Goal: Transaction & Acquisition: Purchase product/service

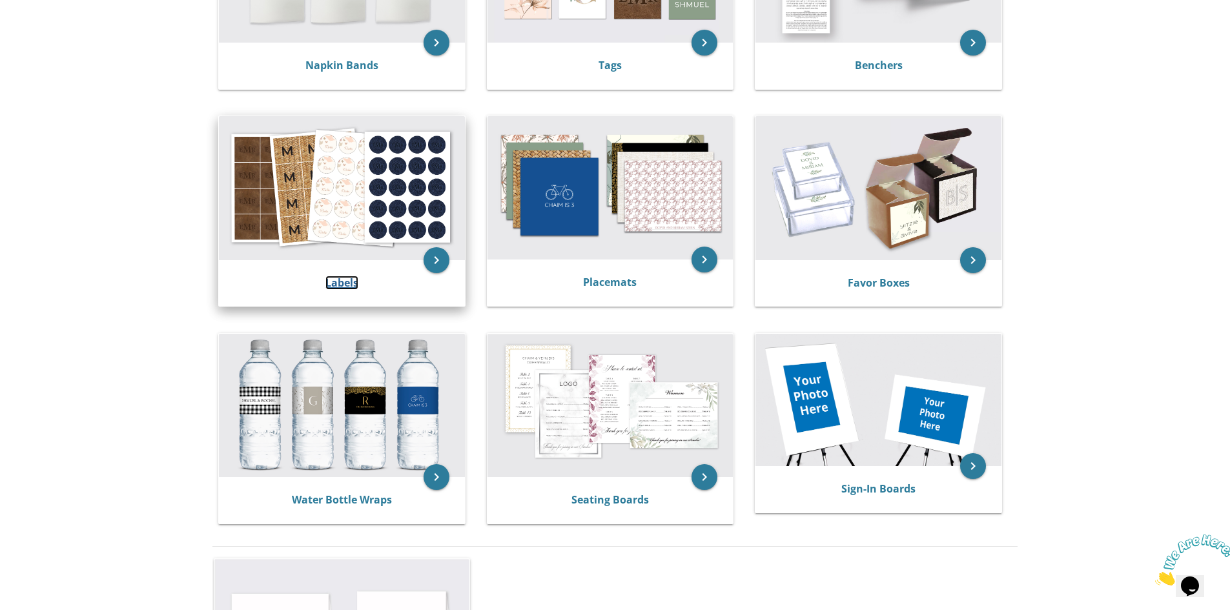
click at [351, 284] on link "Labels" at bounding box center [341, 283] width 33 height 14
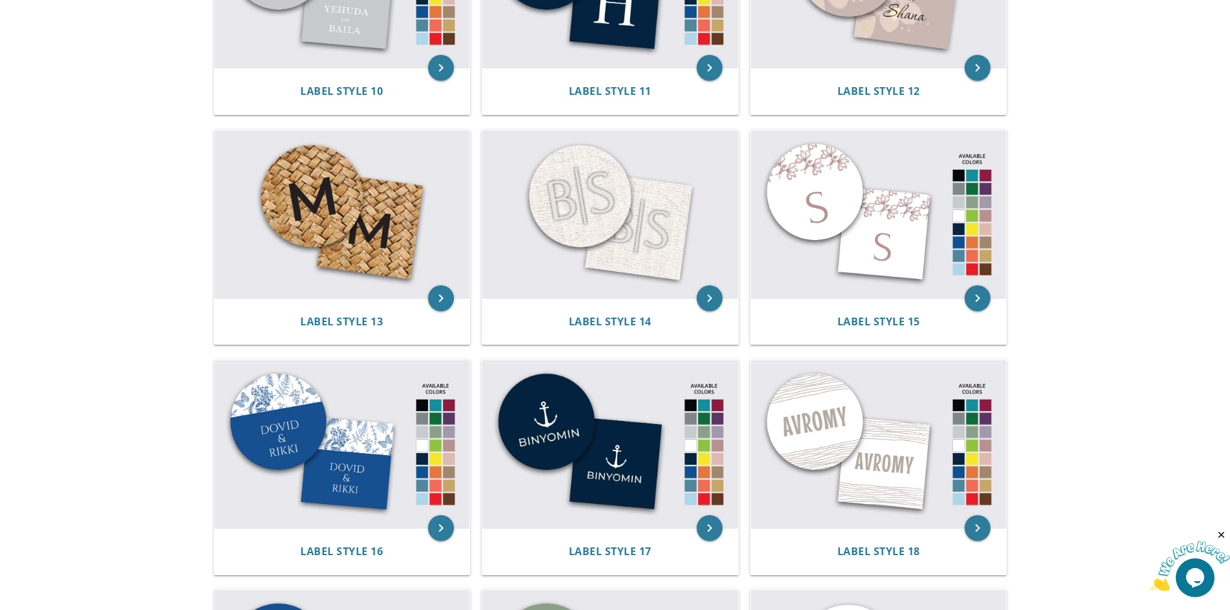
scroll to position [1291, 0]
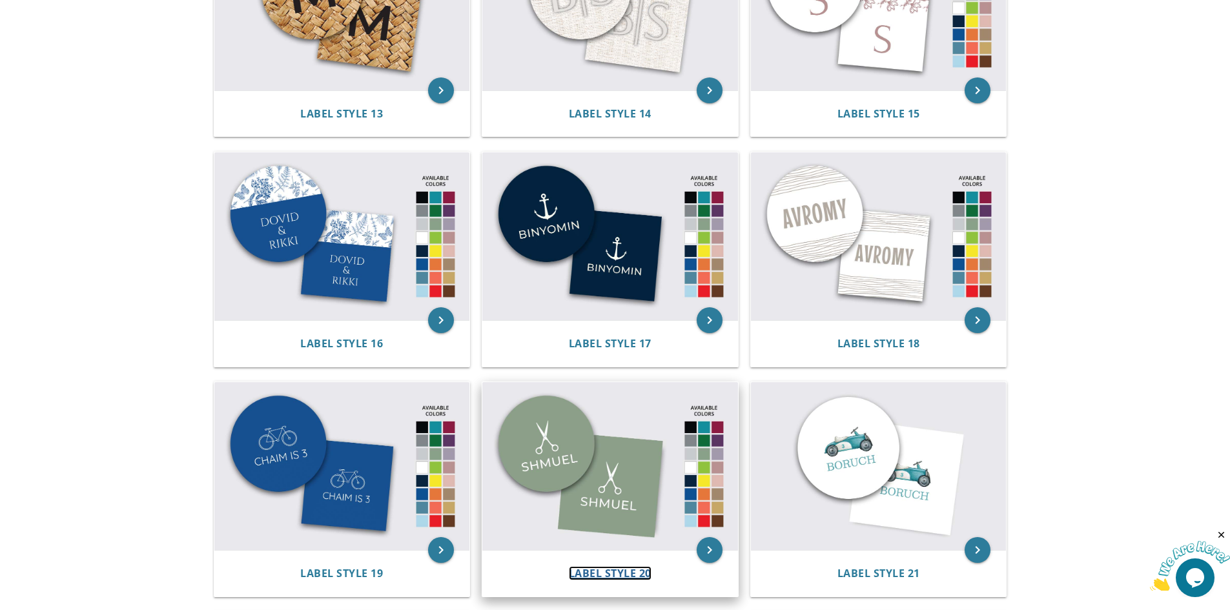
click at [642, 577] on span "Label Style 20" at bounding box center [610, 573] width 83 height 14
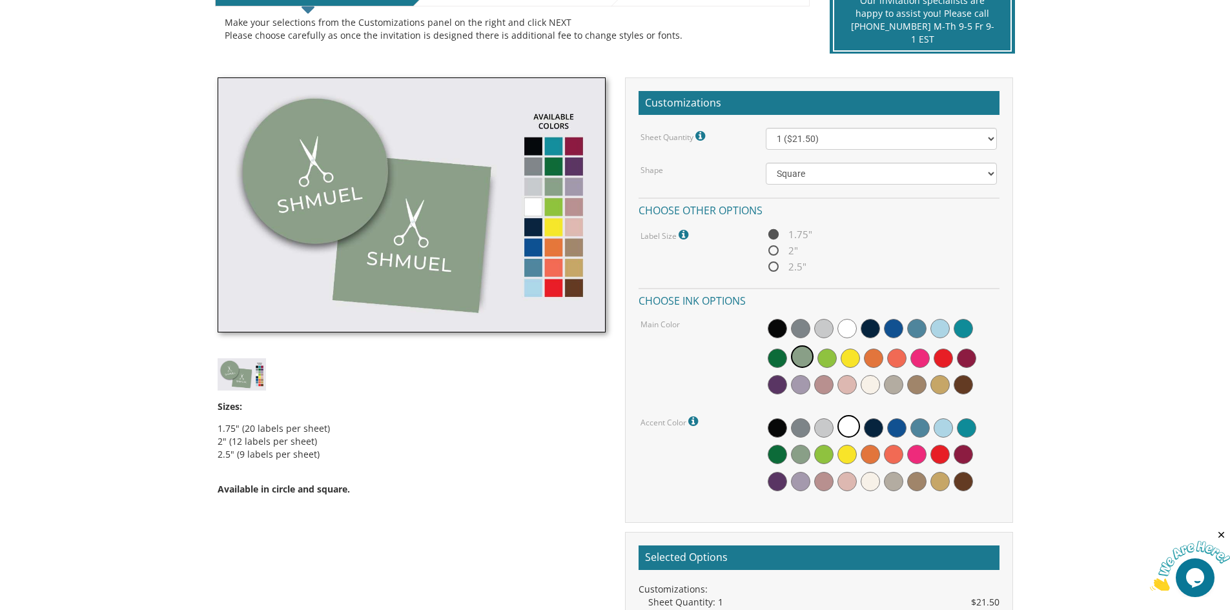
scroll to position [323, 0]
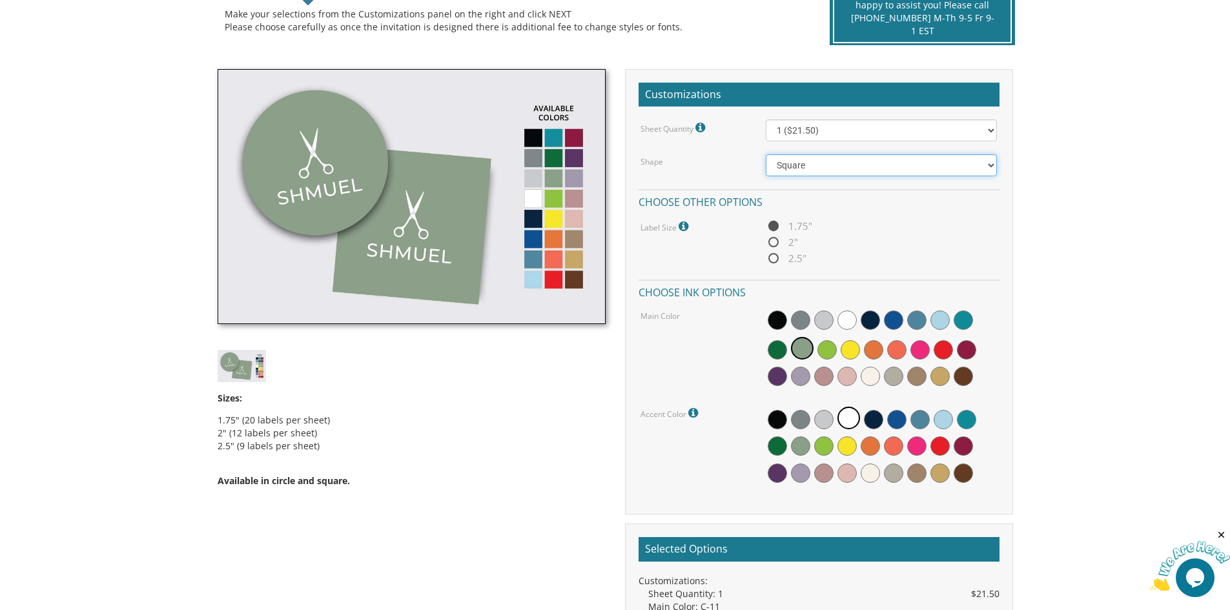
click at [865, 169] on select "Square Circle" at bounding box center [881, 165] width 231 height 22
click at [779, 243] on span "2"" at bounding box center [782, 242] width 32 height 16
click at [774, 243] on input "2"" at bounding box center [770, 243] width 8 height 8
radio input "true"
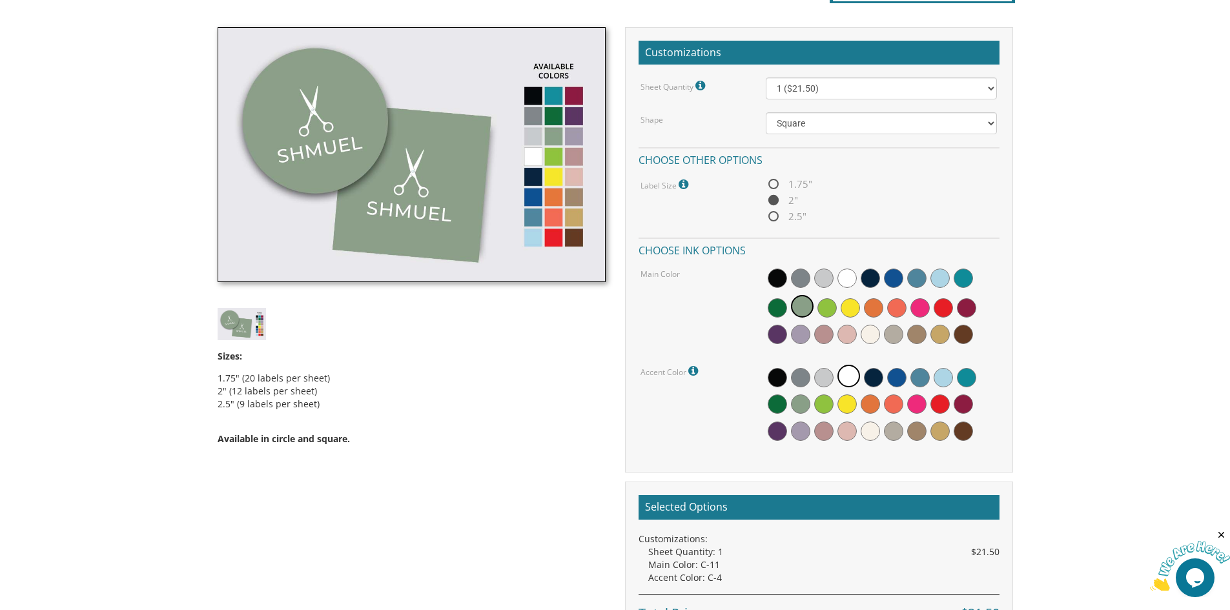
scroll to position [387, 0]
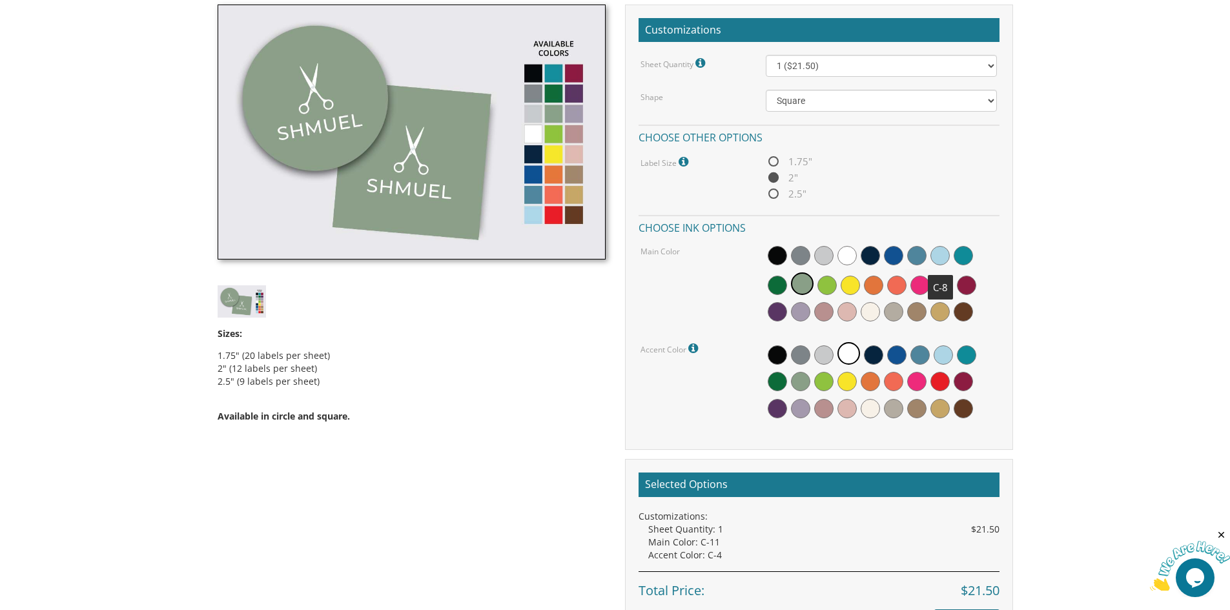
click at [942, 257] on span at bounding box center [939, 255] width 19 height 19
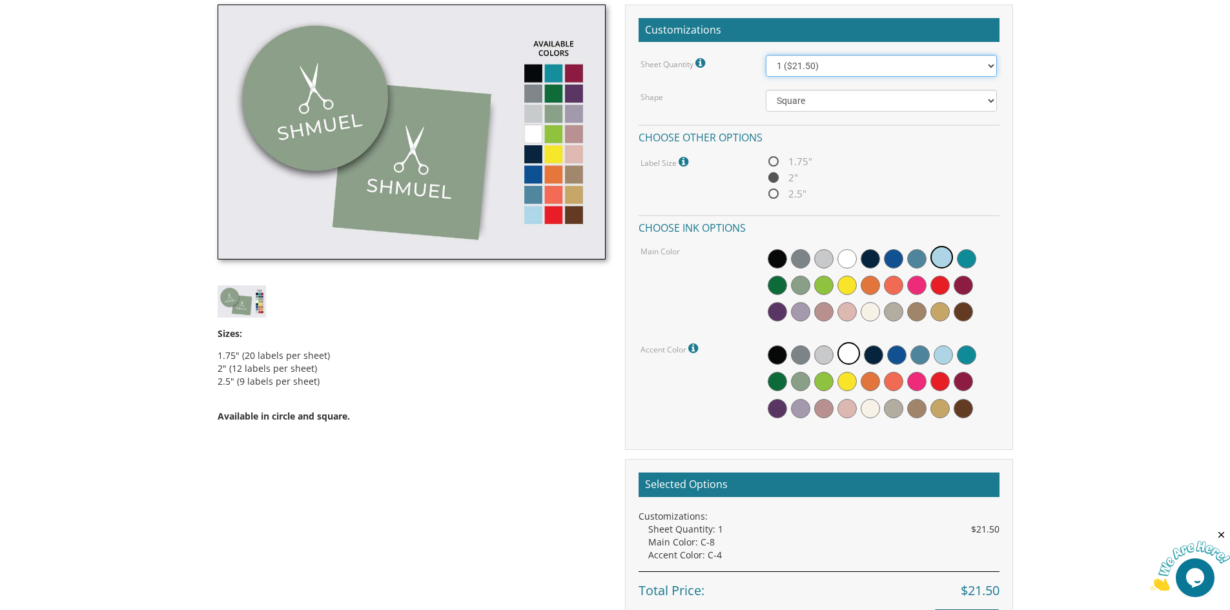
click at [849, 65] on select "1 ($21.50) 2 ($25.00) 3 ($28.50) 4 ($32.00) 5 ($35.50) 6 ($39.00) 7 ($42.50) 8 …" at bounding box center [881, 66] width 231 height 22
click at [819, 67] on select "1 ($21.50) 2 ($25.00) 3 ($28.50) 4 ($32.00) 5 ($35.50) 6 ($39.00) 7 ($42.50) 8 …" at bounding box center [881, 66] width 231 height 22
select select "17"
click at [766, 55] on select "1 ($21.50) 2 ($25.00) 3 ($28.50) 4 ($32.00) 5 ($35.50) 6 ($39.00) 7 ($42.50) 8 …" at bounding box center [881, 66] width 231 height 22
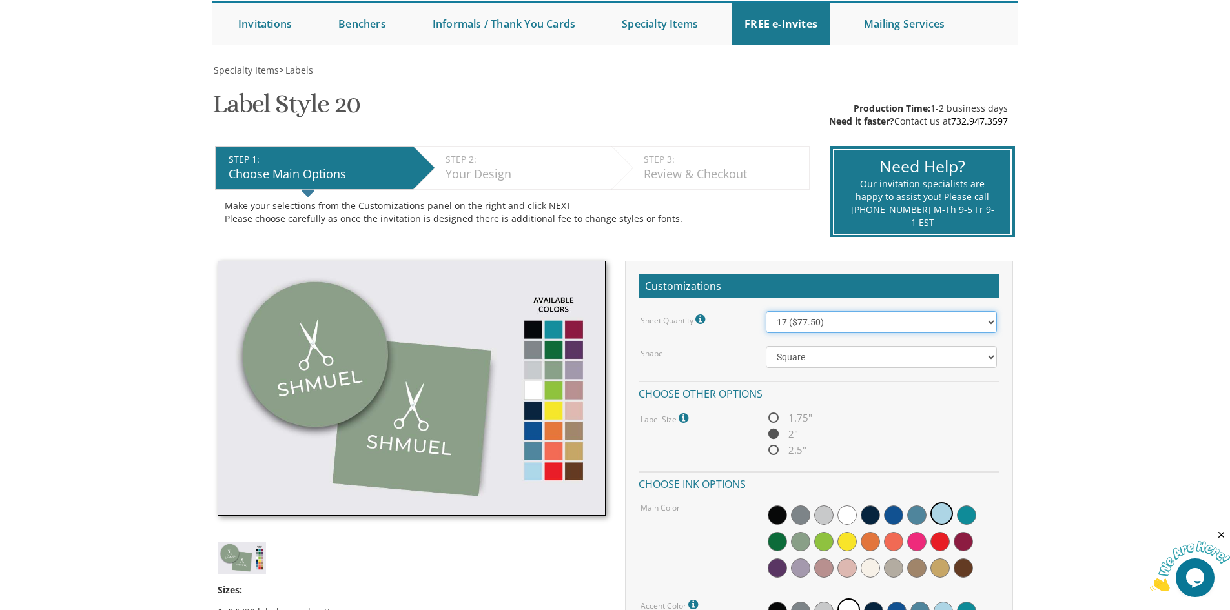
scroll to position [129, 0]
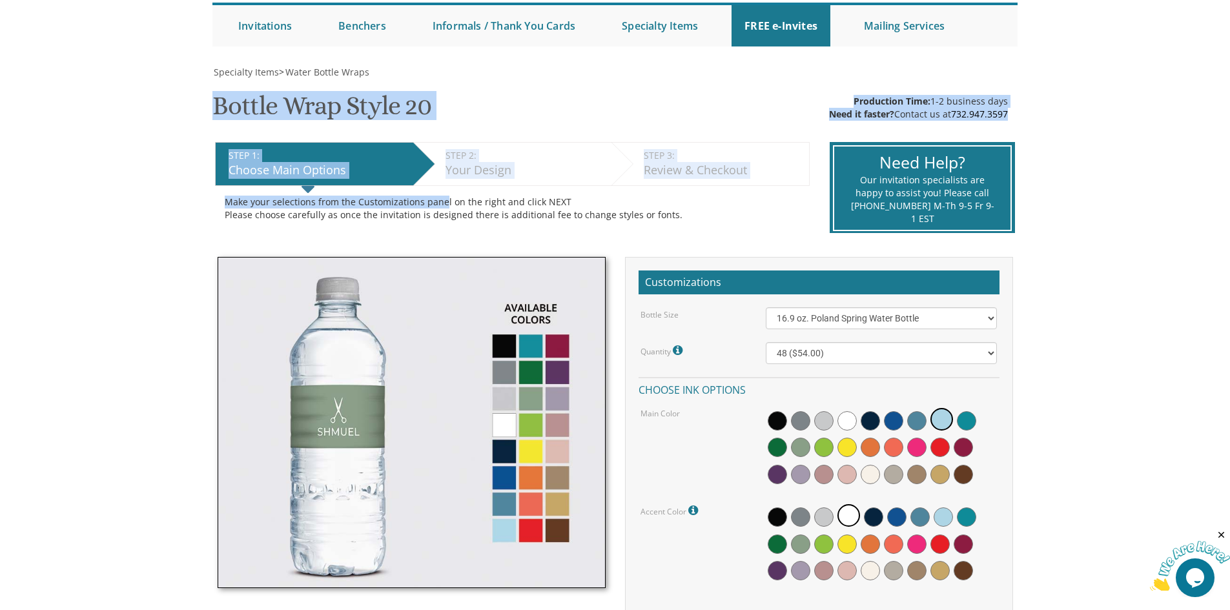
drag, startPoint x: 212, startPoint y: 102, endPoint x: 444, endPoint y: 105, distance: 231.8
click at [444, 105] on div "Specialty Items > Water Bottle Wraps Bottle Wrap Style 20 SKU: wb20b Production…" at bounding box center [614, 444] width 805 height 757
copy div "Bottle Wrap Style 20 SKU: wb20b Production Time: 1-2 business days Need it fast…"
